Goal: Task Accomplishment & Management: Use online tool/utility

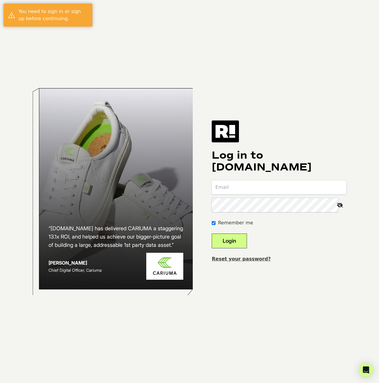
type input "[EMAIL_ADDRESS][DOMAIN_NAME]"
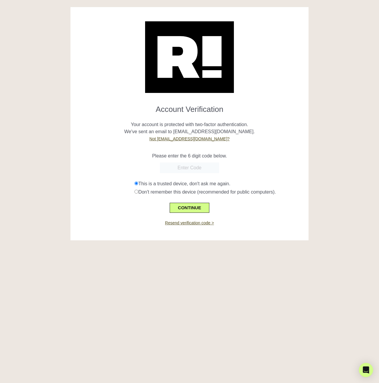
paste input "891710"
type input "891710"
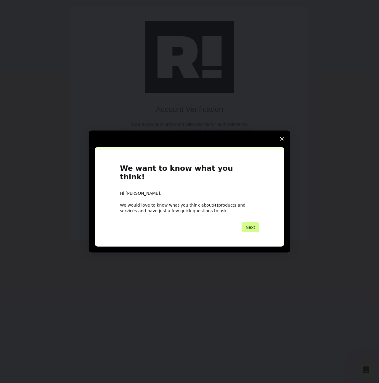
click at [281, 141] on icon "Close survey" at bounding box center [282, 139] width 4 height 4
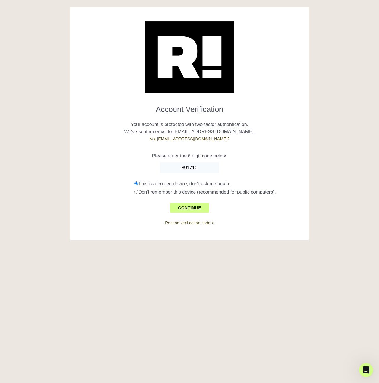
click at [269, 209] on div "CONTINUE" at bounding box center [189, 204] width 229 height 17
click at [193, 205] on button "CONTINUE" at bounding box center [190, 208] width 40 height 10
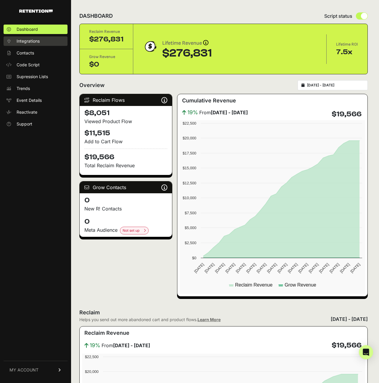
click at [29, 41] on span "Integrations" at bounding box center [28, 41] width 23 height 6
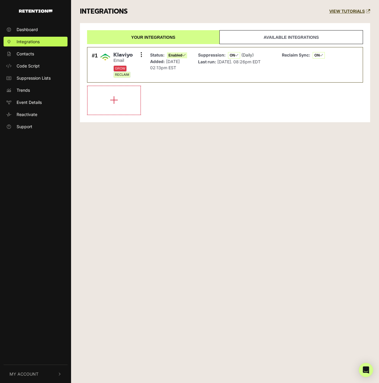
click at [246, 36] on link "Available integrations" at bounding box center [290, 37] width 143 height 14
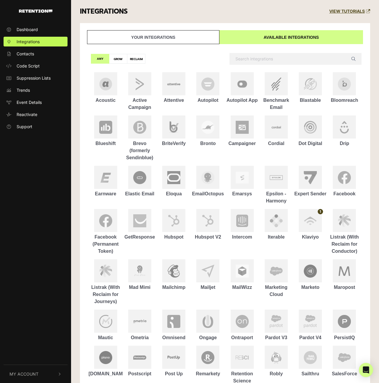
click at [247, 60] on input "text" at bounding box center [295, 59] width 132 height 12
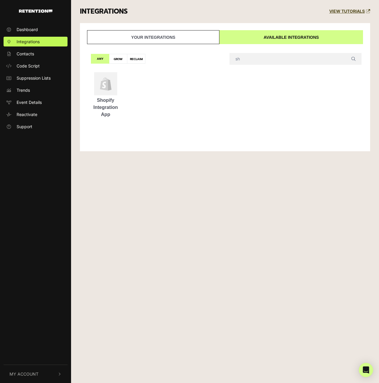
type input "s"
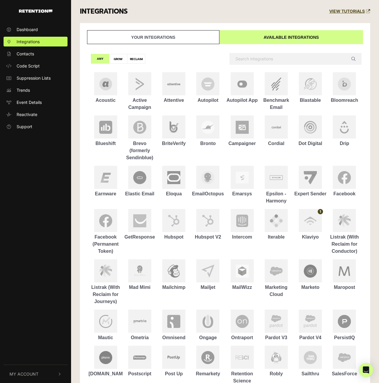
click at [162, 35] on link "Your integrations" at bounding box center [153, 37] width 132 height 14
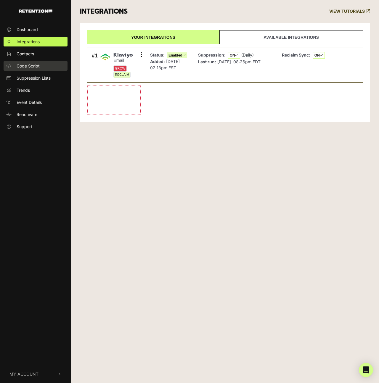
click at [27, 67] on span "Code Script" at bounding box center [28, 66] width 23 height 6
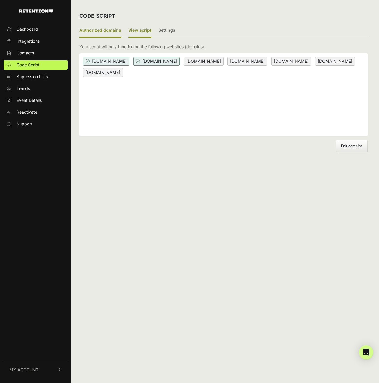
click at [136, 33] on label "View script" at bounding box center [139, 31] width 23 height 14
click at [0, 0] on input "View script" at bounding box center [0, 0] width 0 height 0
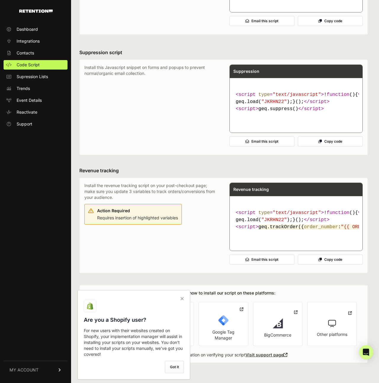
scroll to position [199, 0]
click at [182, 298] on icon at bounding box center [182, 298] width 8 height 9
click at [0, 0] on input "checkbox" at bounding box center [0, 0] width 0 height 0
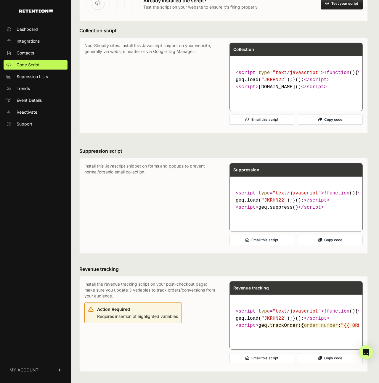
scroll to position [0, 0]
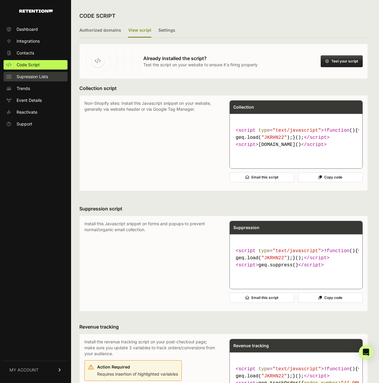
click at [35, 76] on span "Supression Lists" at bounding box center [32, 77] width 31 height 6
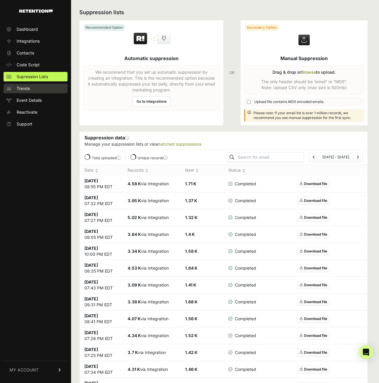
click at [23, 89] on span "Trends" at bounding box center [23, 89] width 13 height 6
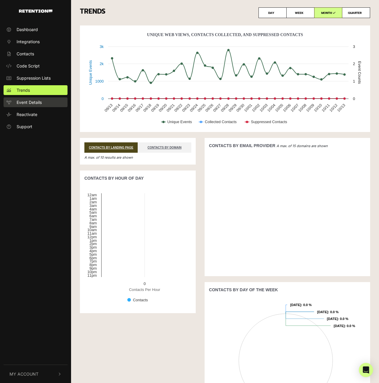
click at [26, 103] on span "Event Details" at bounding box center [29, 102] width 25 height 6
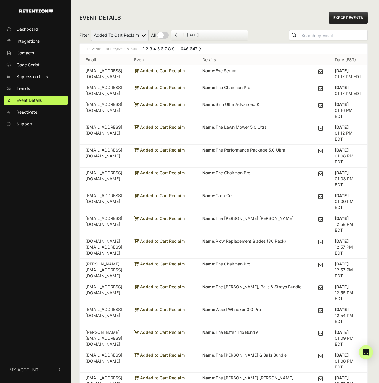
click at [138, 35] on select "Added to Cart Reclaim Viewed Product Reclaim" at bounding box center [119, 35] width 57 height 11
click at [26, 113] on span "Reactivate" at bounding box center [27, 112] width 21 height 6
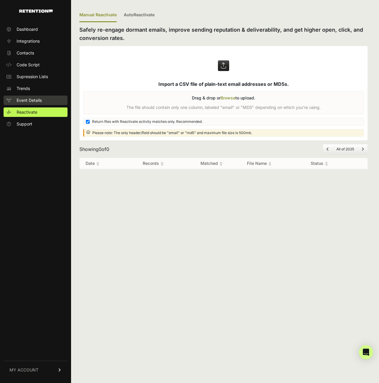
click at [24, 99] on span "Event Details" at bounding box center [29, 100] width 25 height 6
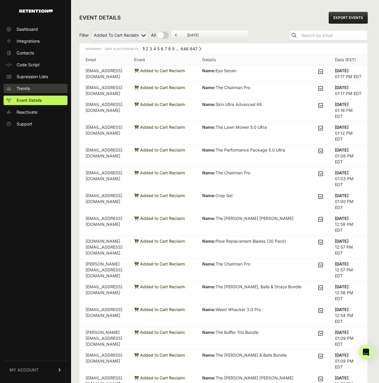
click at [27, 88] on span "Trends" at bounding box center [23, 89] width 13 height 6
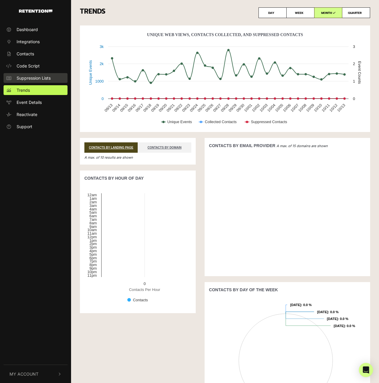
click at [27, 78] on span "Suppression Lists" at bounding box center [34, 78] width 34 height 6
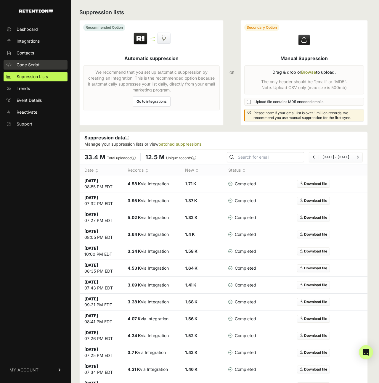
click at [33, 67] on span "Code Script" at bounding box center [28, 65] width 23 height 6
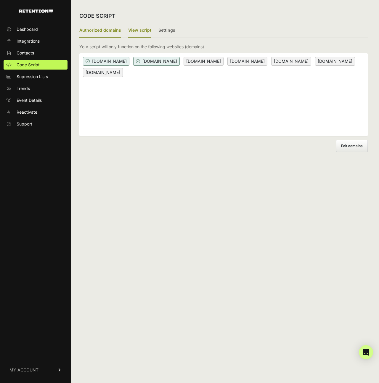
click at [142, 29] on label "View script" at bounding box center [139, 31] width 23 height 14
click at [0, 0] on input "View script" at bounding box center [0, 0] width 0 height 0
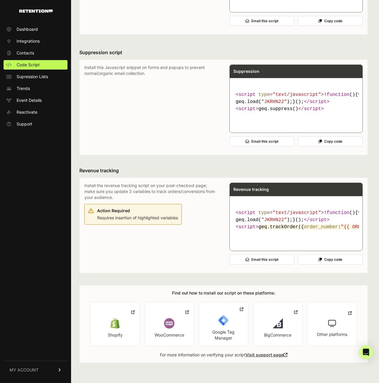
scroll to position [199, 0]
drag, startPoint x: 107, startPoint y: 172, endPoint x: 192, endPoint y: 177, distance: 85.6
click at [193, 183] on p "Install the revenue tracking script on your post-checkout page; make sure you u…" at bounding box center [150, 192] width 133 height 18
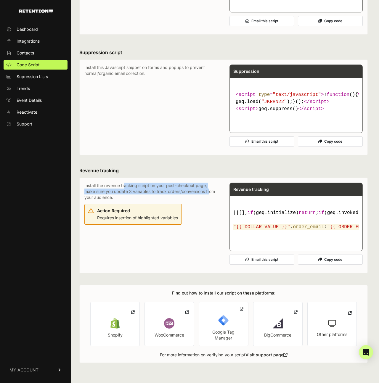
scroll to position [0, 0]
